Goal: Transaction & Acquisition: Download file/media

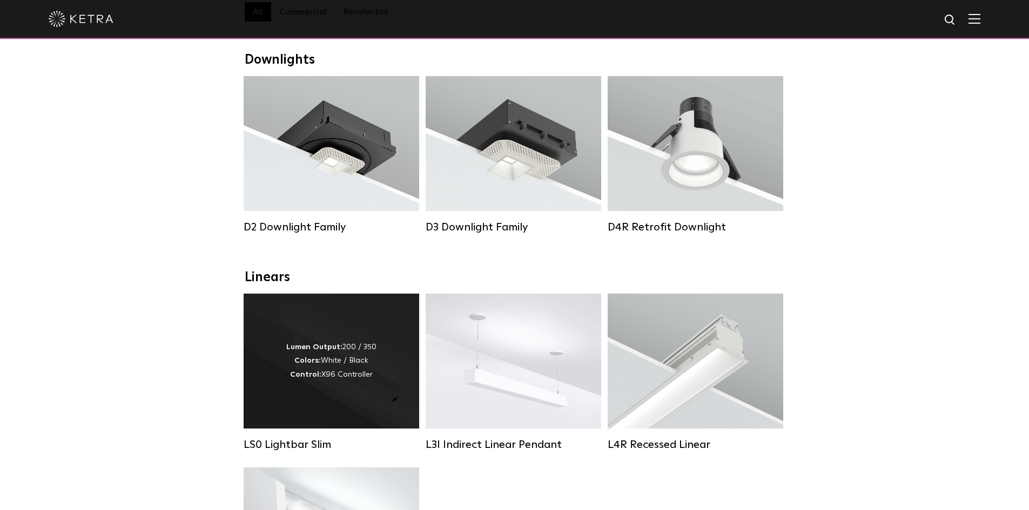
scroll to position [324, 0]
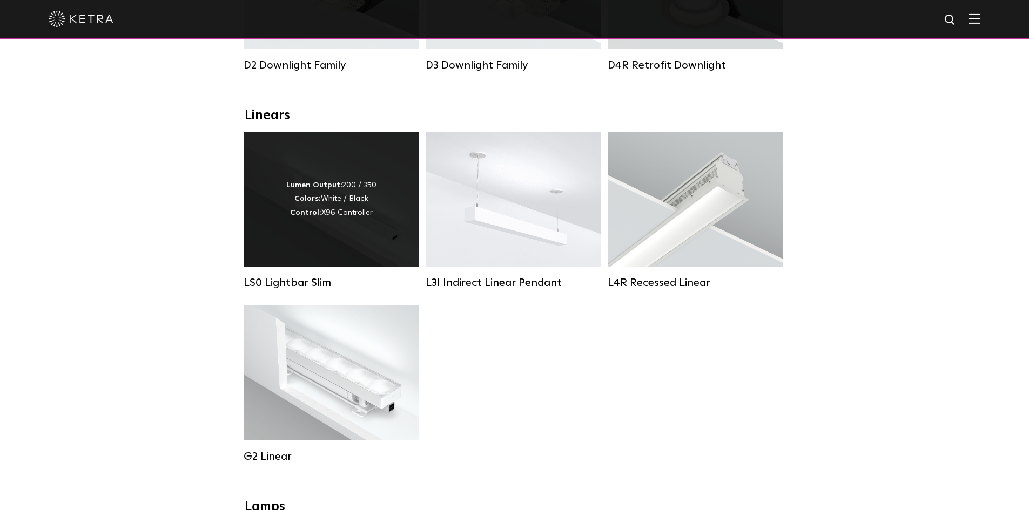
click at [333, 219] on div "Lumen Output: 200 / 350 Colors: White / Black Control: X96 Controller" at bounding box center [331, 199] width 90 height 41
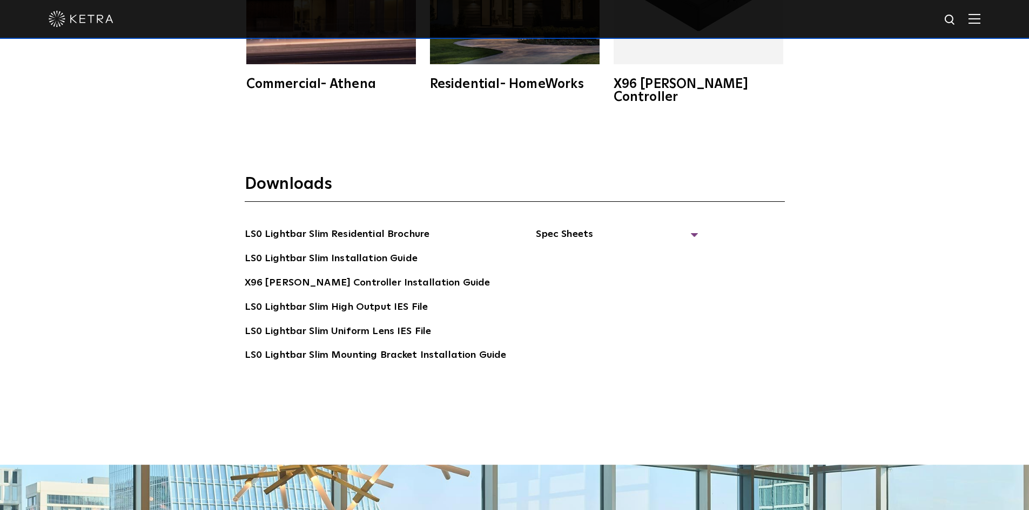
scroll to position [2214, 0]
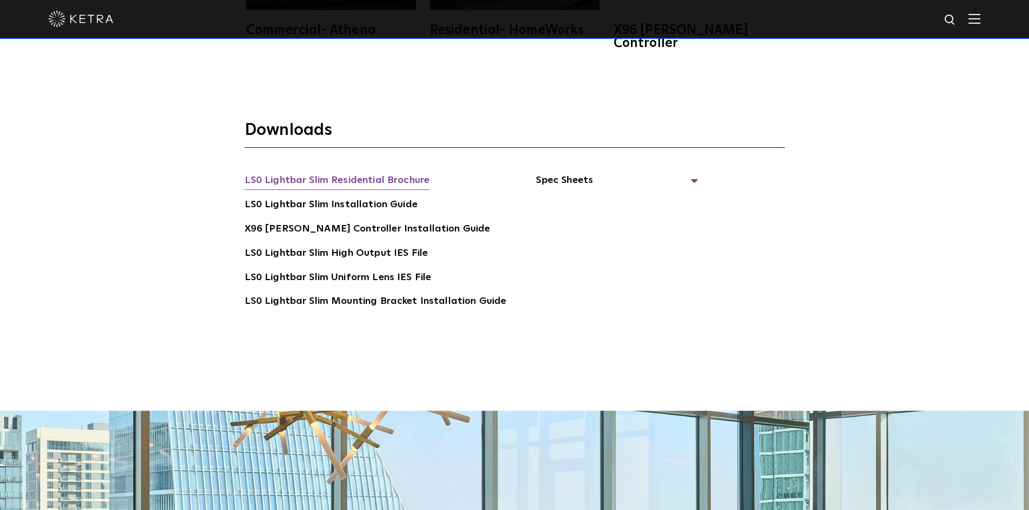
click at [370, 173] on link "LS0 Lightbar Slim Residential Brochure" at bounding box center [337, 181] width 185 height 17
click at [267, 294] on link "LS0 Lightbar Slim Mounting Bracket Installation Guide" at bounding box center [376, 302] width 262 height 17
click at [314, 246] on link "LS0 Lightbar Slim High Output IES File" at bounding box center [337, 254] width 184 height 17
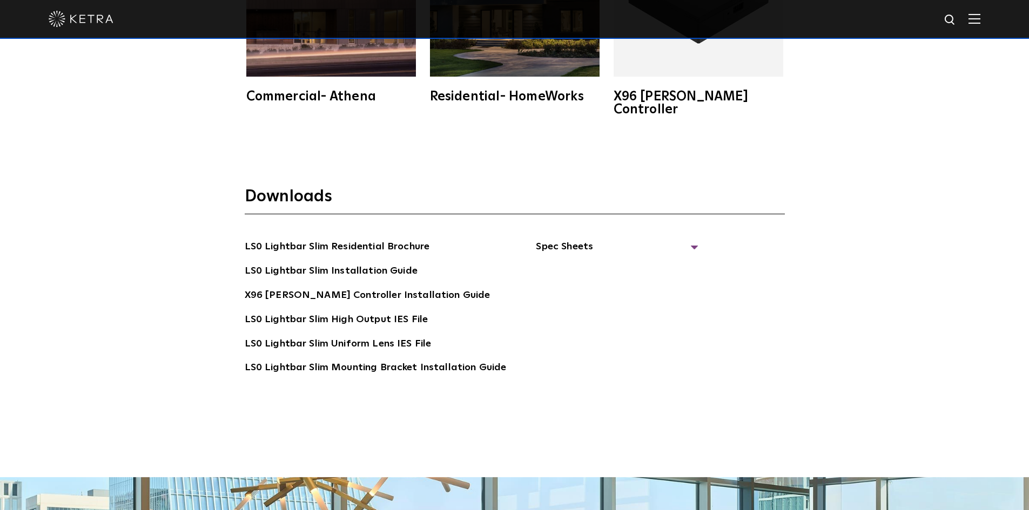
scroll to position [2093, 0]
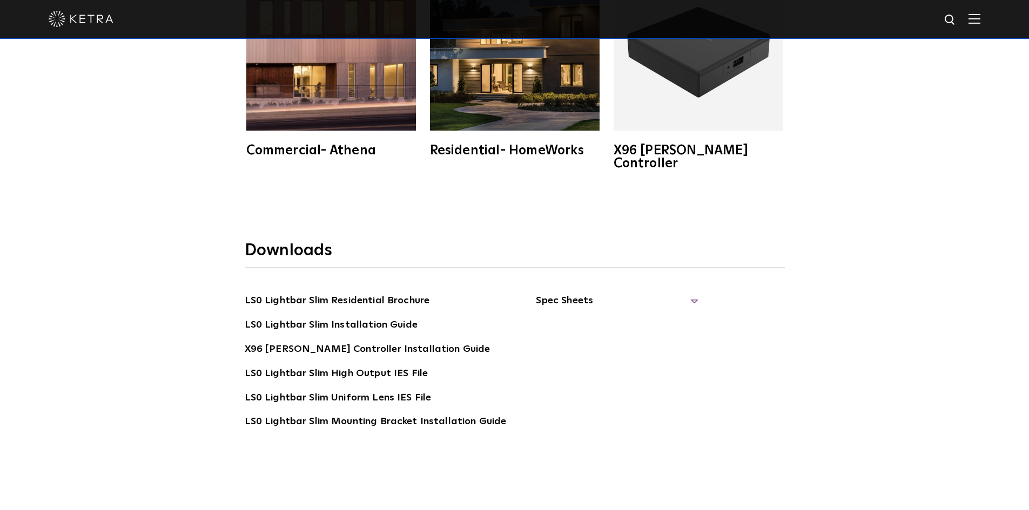
click at [572, 293] on span "Spec Sheets" at bounding box center [617, 305] width 162 height 24
click at [579, 317] on link "LS0 Lightbar Slim Spec Sheet" at bounding box center [618, 325] width 139 height 17
